Goal: Navigation & Orientation: Find specific page/section

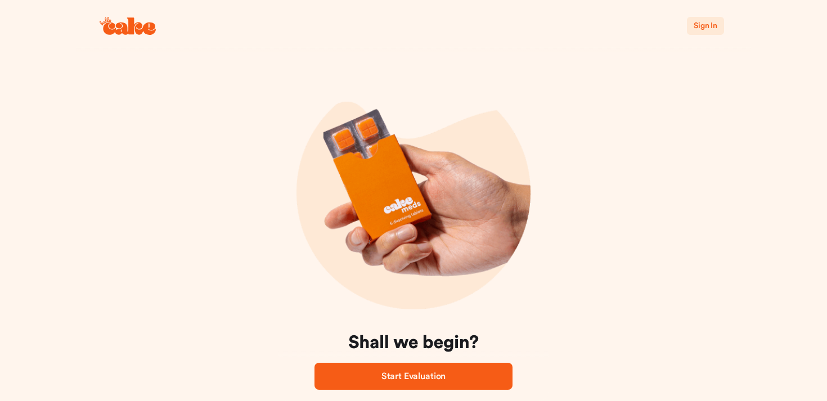
click at [703, 24] on span "Sign In" at bounding box center [706, 26] width 24 height 8
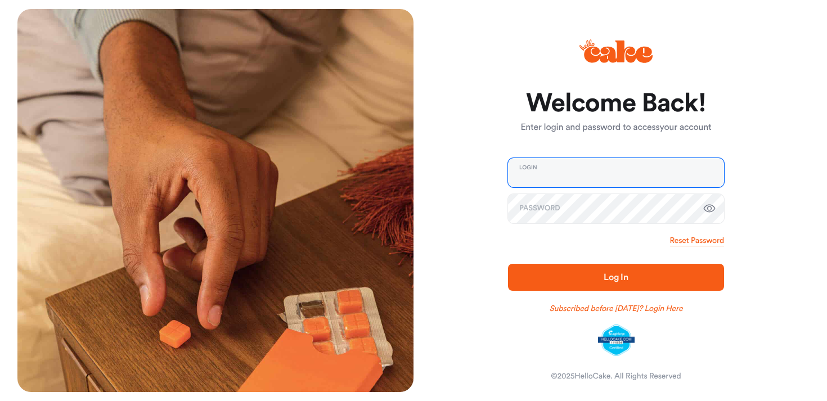
type input "**********"
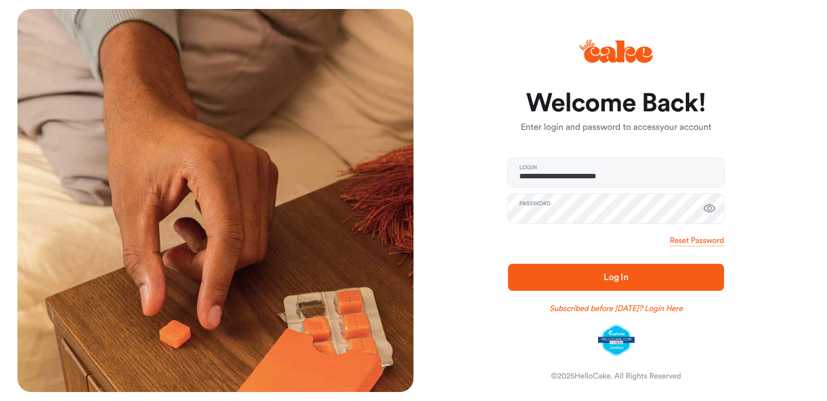
click at [609, 277] on span "Log In" at bounding box center [616, 277] width 25 height 9
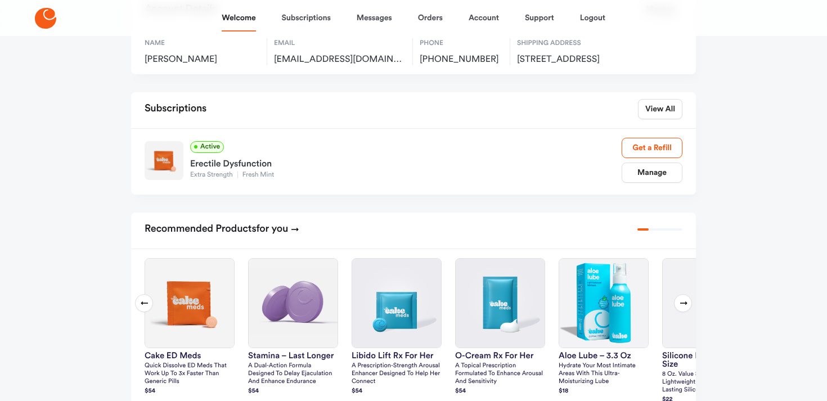
scroll to position [105, 0]
click at [655, 116] on link "View All" at bounding box center [660, 108] width 44 height 20
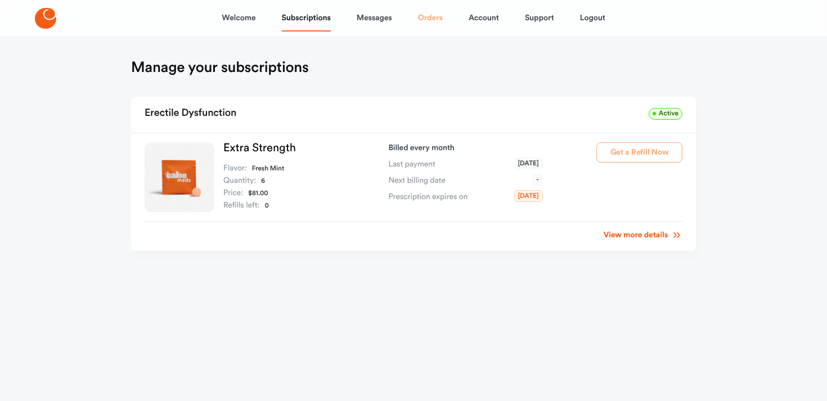
click at [437, 10] on link "Orders" at bounding box center [430, 18] width 25 height 27
